Goal: Task Accomplishment & Management: Complete application form

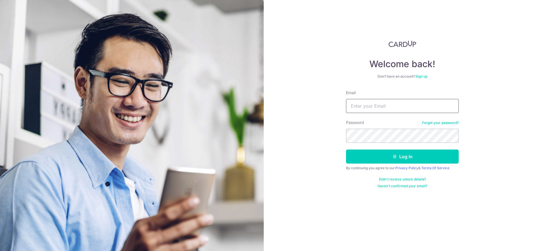
click at [360, 104] on input "Email" at bounding box center [402, 106] width 113 height 14
type input "[EMAIL_ADDRESS][DOMAIN_NAME]"
click at [383, 150] on button "Log in" at bounding box center [402, 157] width 113 height 14
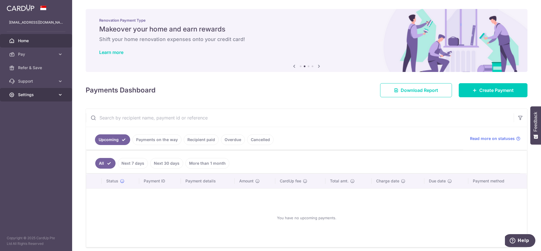
click at [40, 92] on span "Settings" at bounding box center [36, 95] width 37 height 6
click at [39, 86] on link "Support" at bounding box center [36, 82] width 72 height 14
click at [31, 93] on span "FAQ" at bounding box center [36, 95] width 37 height 6
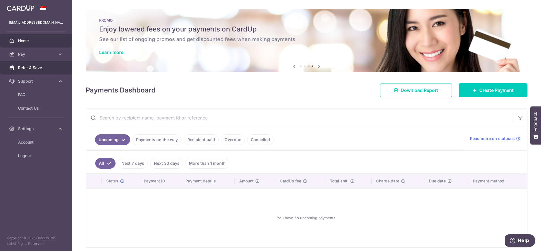
click at [39, 64] on link "Refer & Save" at bounding box center [36, 68] width 72 height 14
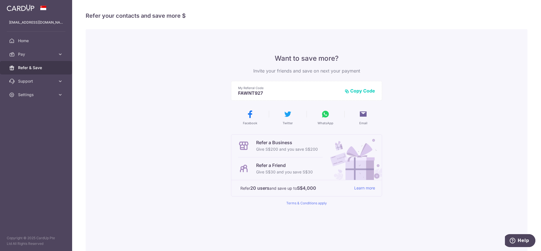
click at [325, 119] on button "WhatsApp" at bounding box center [325, 118] width 33 height 16
click at [354, 90] on button "Copy Code" at bounding box center [359, 91] width 30 height 6
click at [49, 52] on span "Pay" at bounding box center [36, 55] width 37 height 6
click at [40, 71] on link "Payments" at bounding box center [36, 68] width 72 height 14
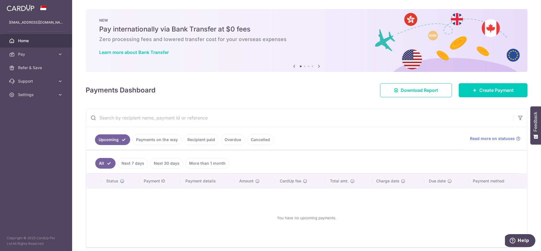
click at [28, 6] on img at bounding box center [21, 8] width 28 height 7
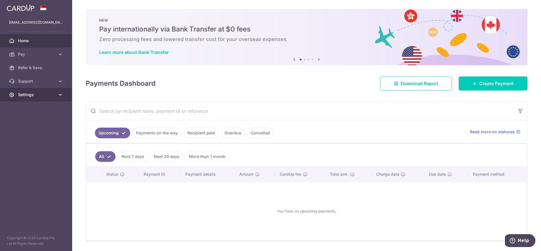
click at [27, 96] on span "Settings" at bounding box center [36, 95] width 37 height 6
click at [25, 123] on span "Logout" at bounding box center [36, 122] width 37 height 6
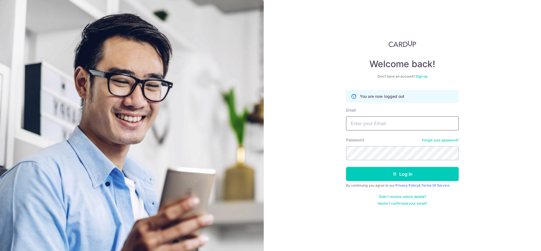
type input "[EMAIL_ADDRESS][DOMAIN_NAME]"
click at [419, 77] on link "Sign up" at bounding box center [421, 76] width 12 height 4
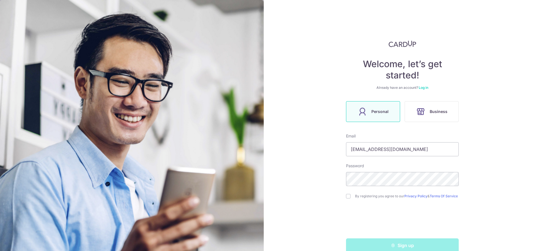
scroll to position [13, 0]
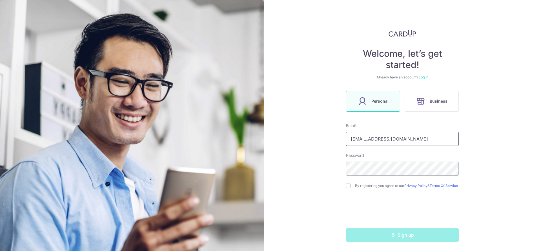
drag, startPoint x: 373, startPoint y: 135, endPoint x: 523, endPoint y: 89, distance: 157.0
click at [523, 89] on div "Welcome, let’s get started! Already have an account? Log in Personal Business E…" at bounding box center [402, 125] width 277 height 251
type input "fawnteng@gmail.com"
click at [289, 146] on div "Welcome, let’s get started! Already have an account? Log in Personal Business E…" at bounding box center [402, 125] width 277 height 251
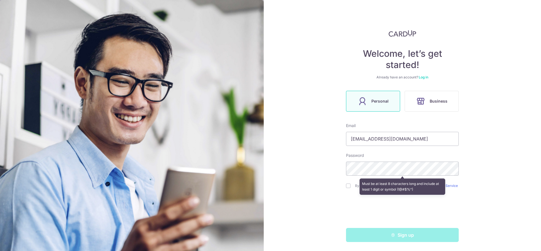
click at [309, 170] on div "Welcome, let’s get started! Already have an account? Log in Personal Business E…" at bounding box center [402, 125] width 277 height 251
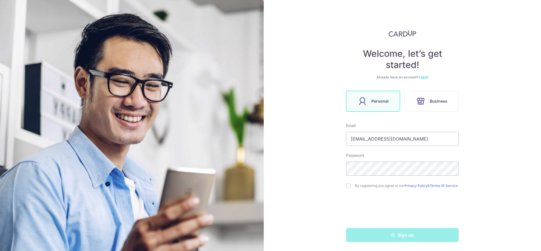
click at [346, 183] on div "By registering you agree to our Privacy Policy & Terms Of Service" at bounding box center [402, 186] width 113 height 7
click at [346, 186] on input "checkbox" at bounding box center [348, 186] width 5 height 5
checkbox input "true"
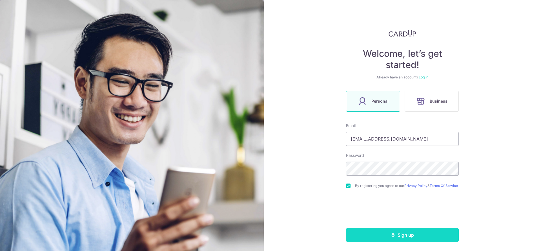
click at [375, 232] on button "Sign up" at bounding box center [402, 235] width 113 height 14
